Goal: Task Accomplishment & Management: Use online tool/utility

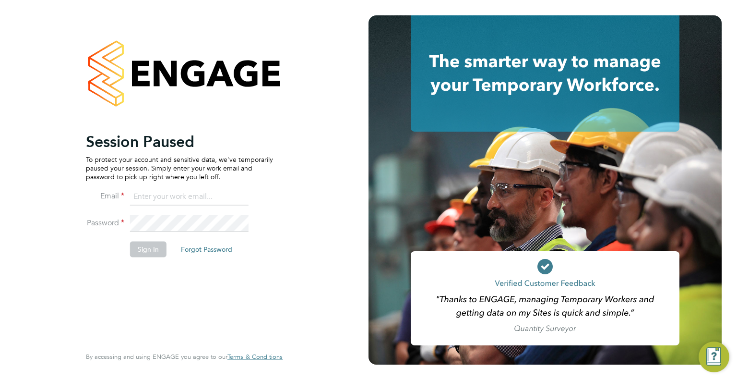
click at [202, 195] on input at bounding box center [189, 196] width 119 height 17
type input "Darren.hartman@regensolutions.co.uk"
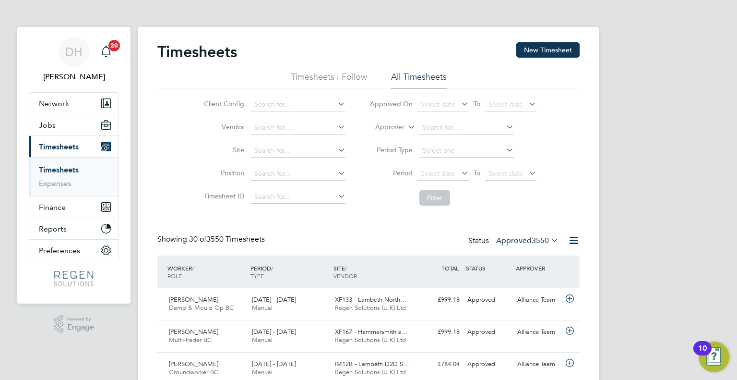
click at [522, 241] on label "Approved 3550" at bounding box center [527, 241] width 62 height 10
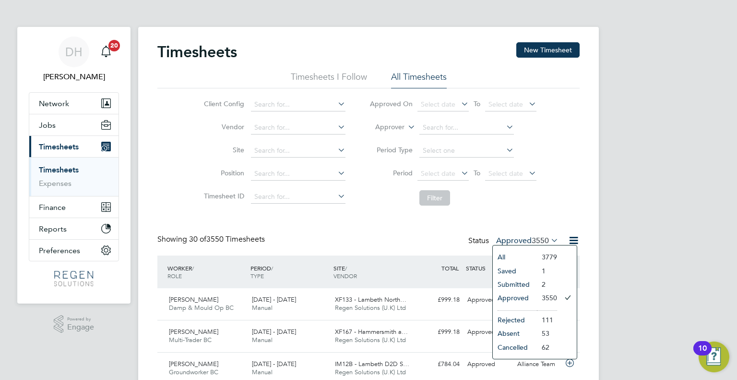
click at [526, 282] on li "Submitted" at bounding box center [515, 283] width 44 height 13
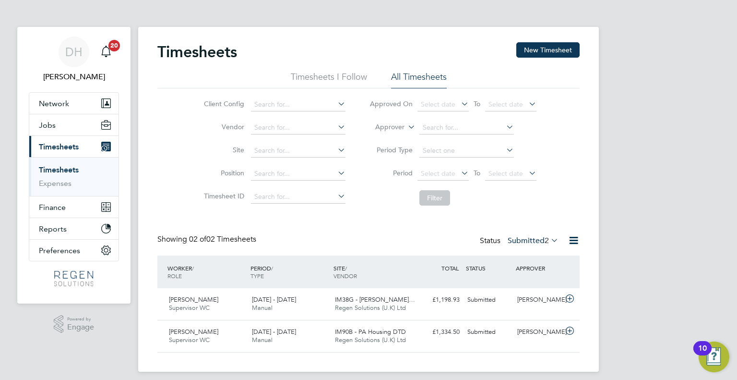
click at [70, 164] on ul "Timesheets Expenses" at bounding box center [73, 176] width 89 height 39
click at [60, 170] on link "Timesheets" at bounding box center [59, 169] width 40 height 9
